Goal: Check status

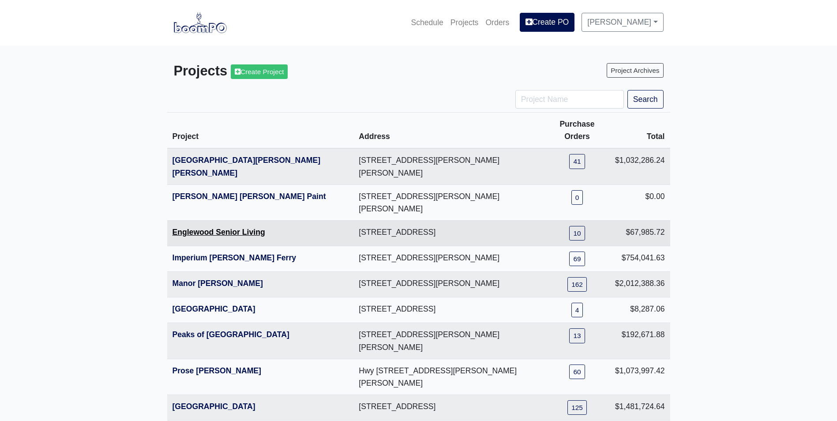
click at [174, 228] on link "Englewood Senior Living" at bounding box center [219, 232] width 93 height 9
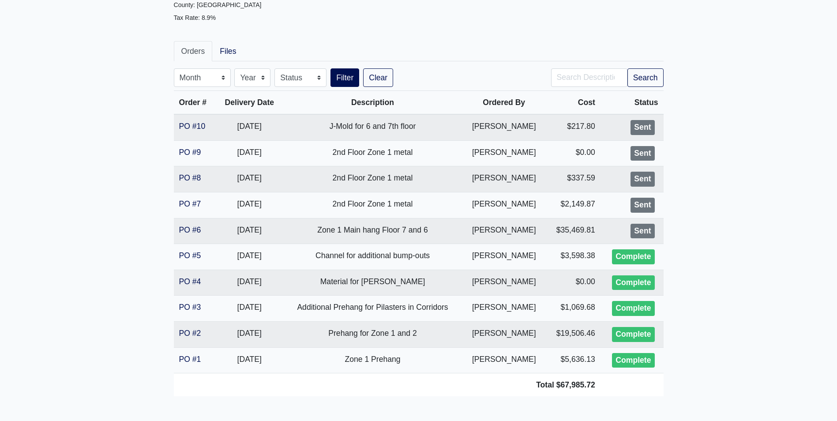
scroll to position [132, 0]
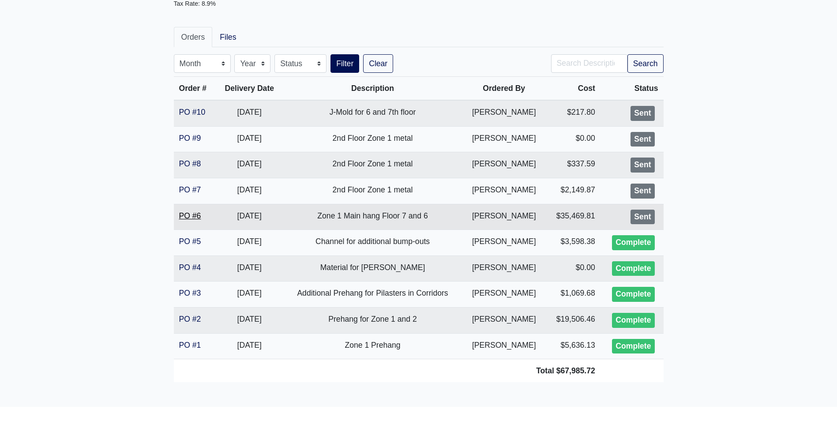
click at [183, 213] on link "PO #6" at bounding box center [190, 215] width 22 height 9
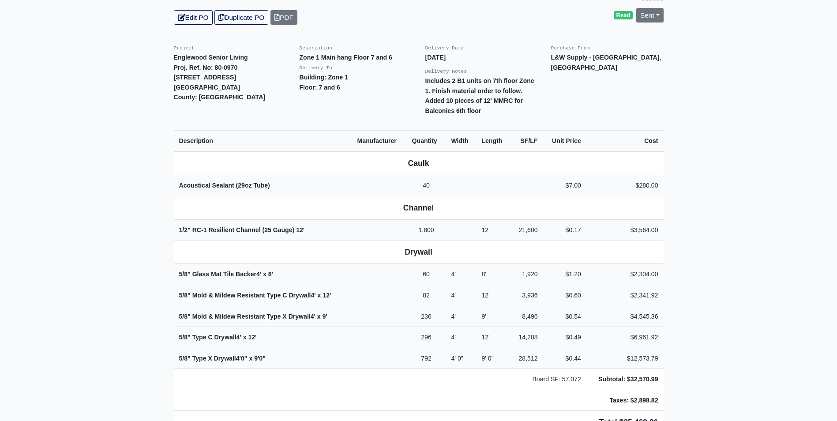
scroll to position [221, 0]
